Goal: Book appointment/travel/reservation

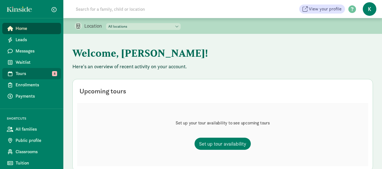
click at [25, 72] on span "Tours" at bounding box center [36, 73] width 41 height 7
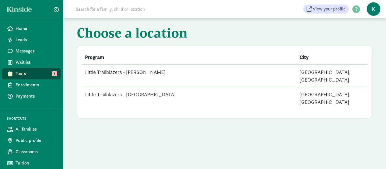
click at [134, 70] on td "Little Trailblazers - [PERSON_NAME]" at bounding box center [189, 76] width 215 height 23
click at [138, 72] on td "Little Trailblazers - [PERSON_NAME]" at bounding box center [189, 76] width 215 height 23
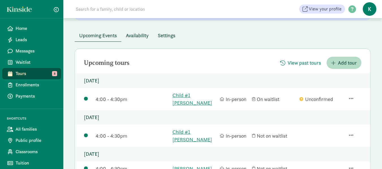
scroll to position [68, 0]
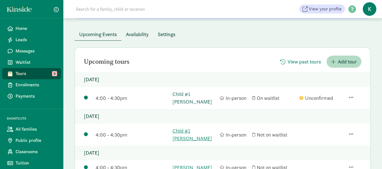
click at [205, 94] on link "Child #1 [PERSON_NAME]" at bounding box center [194, 97] width 44 height 15
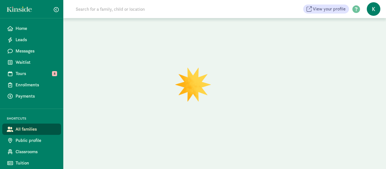
drag, startPoint x: 356, startPoint y: 52, endPoint x: 355, endPoint y: 57, distance: 5.1
click at [356, 53] on div at bounding box center [224, 93] width 323 height 151
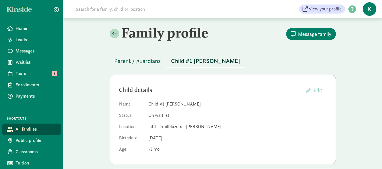
click at [134, 58] on span "Parent / guardians" at bounding box center [137, 61] width 47 height 9
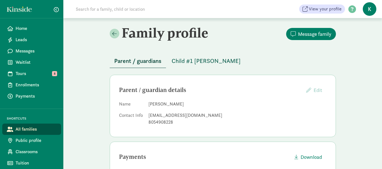
click at [199, 60] on span "Child #1 [PERSON_NAME]" at bounding box center [206, 61] width 69 height 9
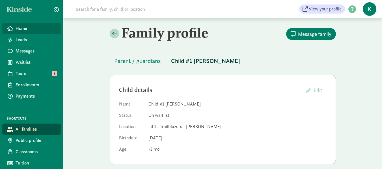
click at [29, 29] on span "Home" at bounding box center [36, 28] width 41 height 7
